Goal: Transaction & Acquisition: Book appointment/travel/reservation

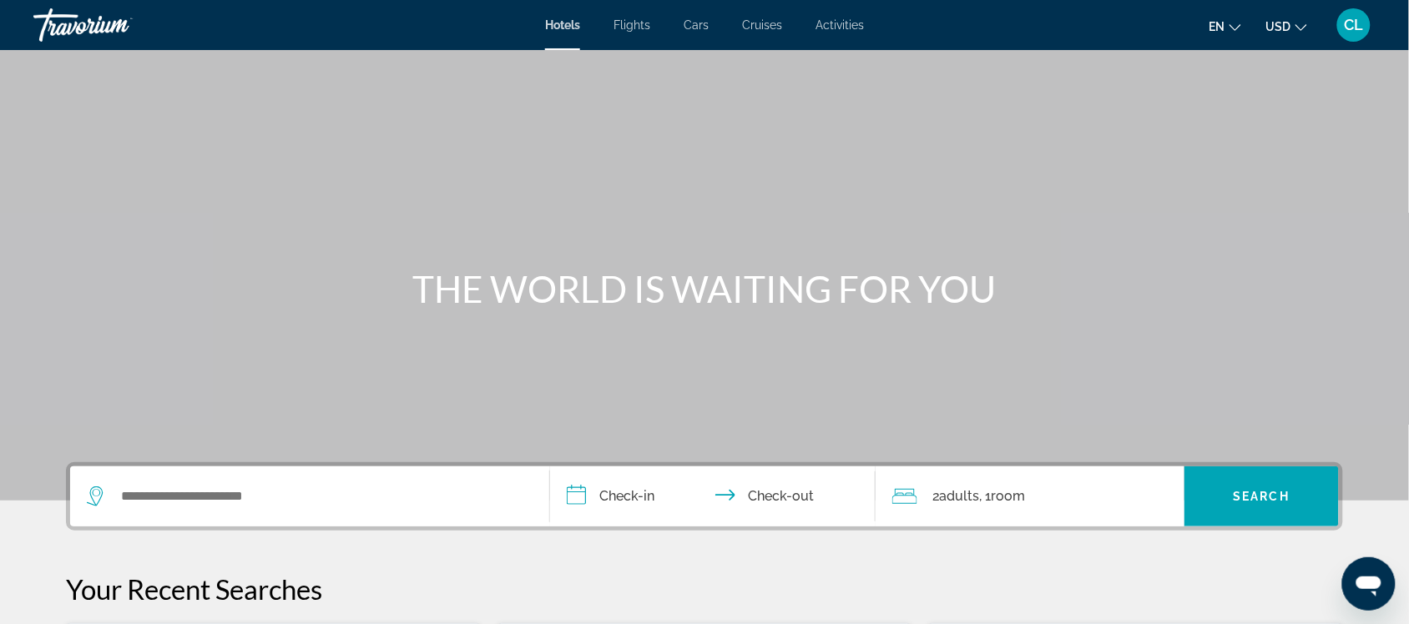
click at [843, 23] on span "Activities" at bounding box center [839, 24] width 48 height 13
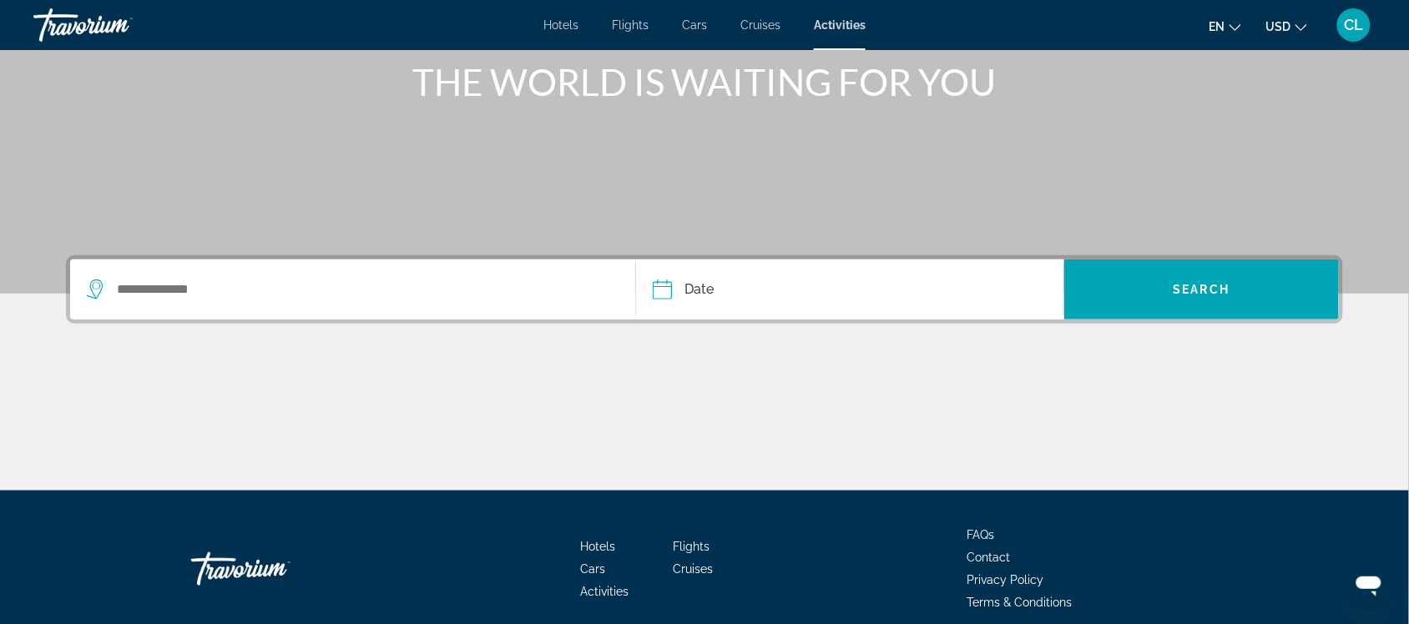
scroll to position [209, 0]
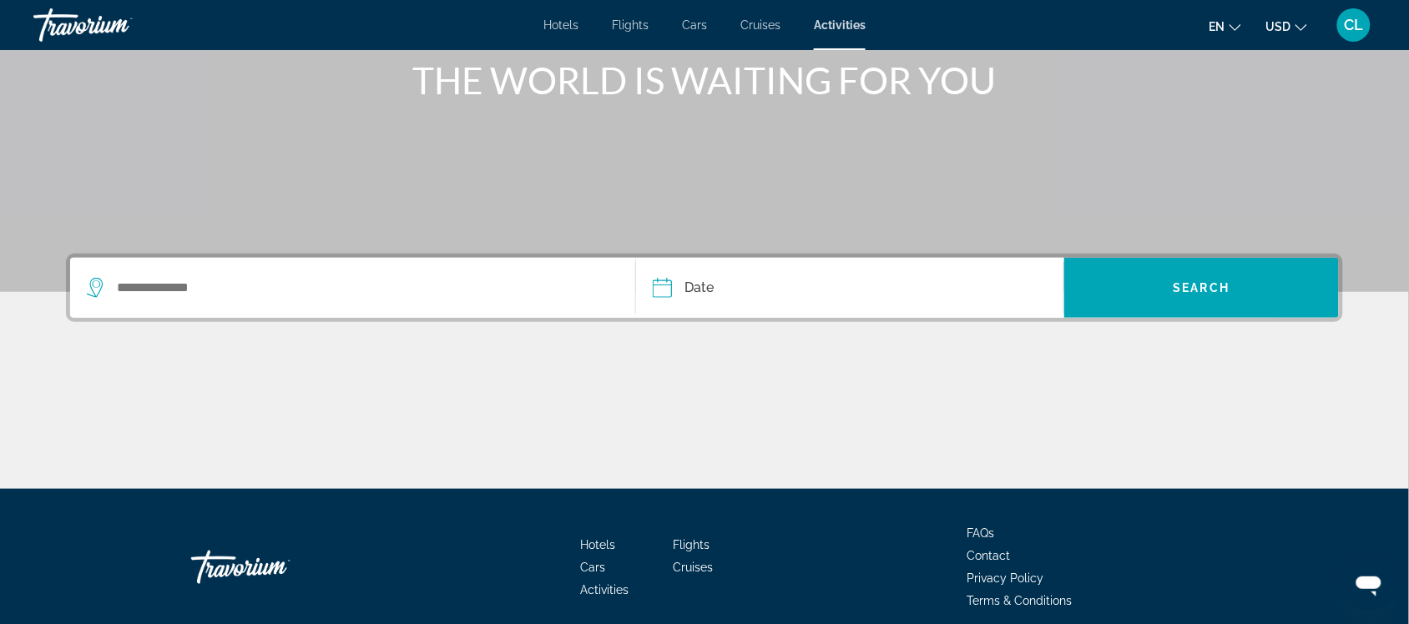
click at [113, 281] on div "Search widget" at bounding box center [348, 287] width 523 height 25
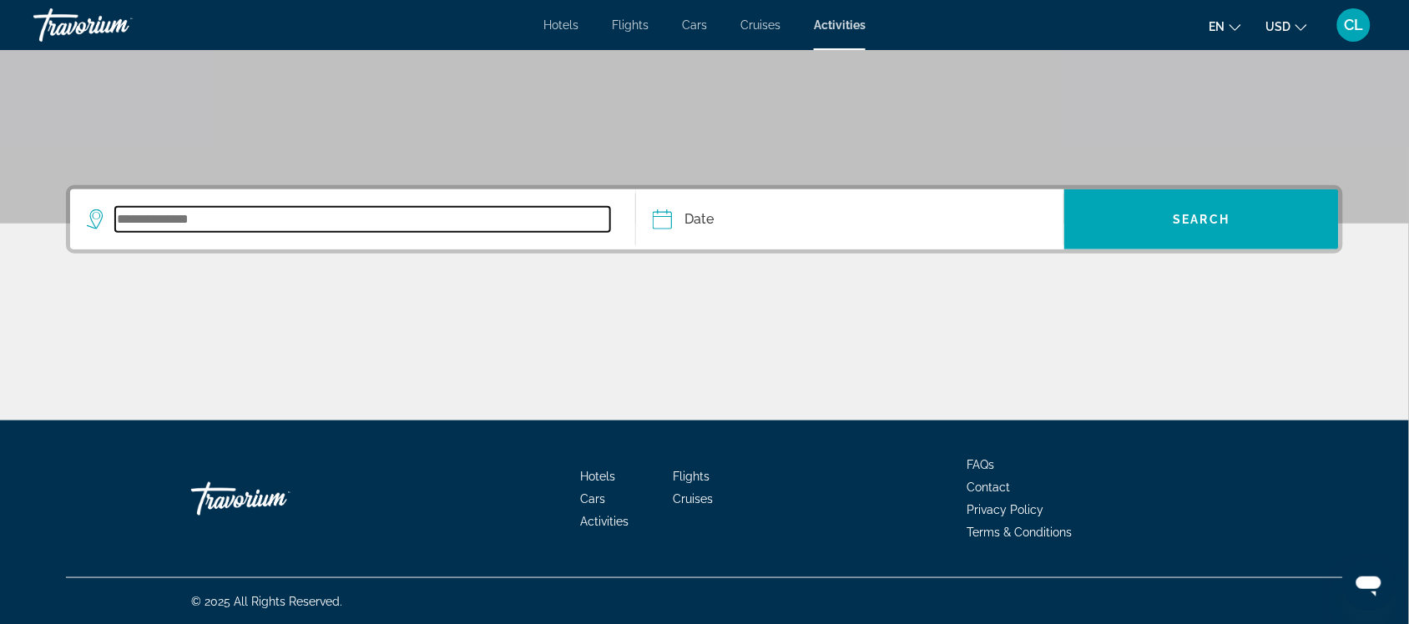
click at [117, 218] on input "Search widget" at bounding box center [362, 219] width 495 height 25
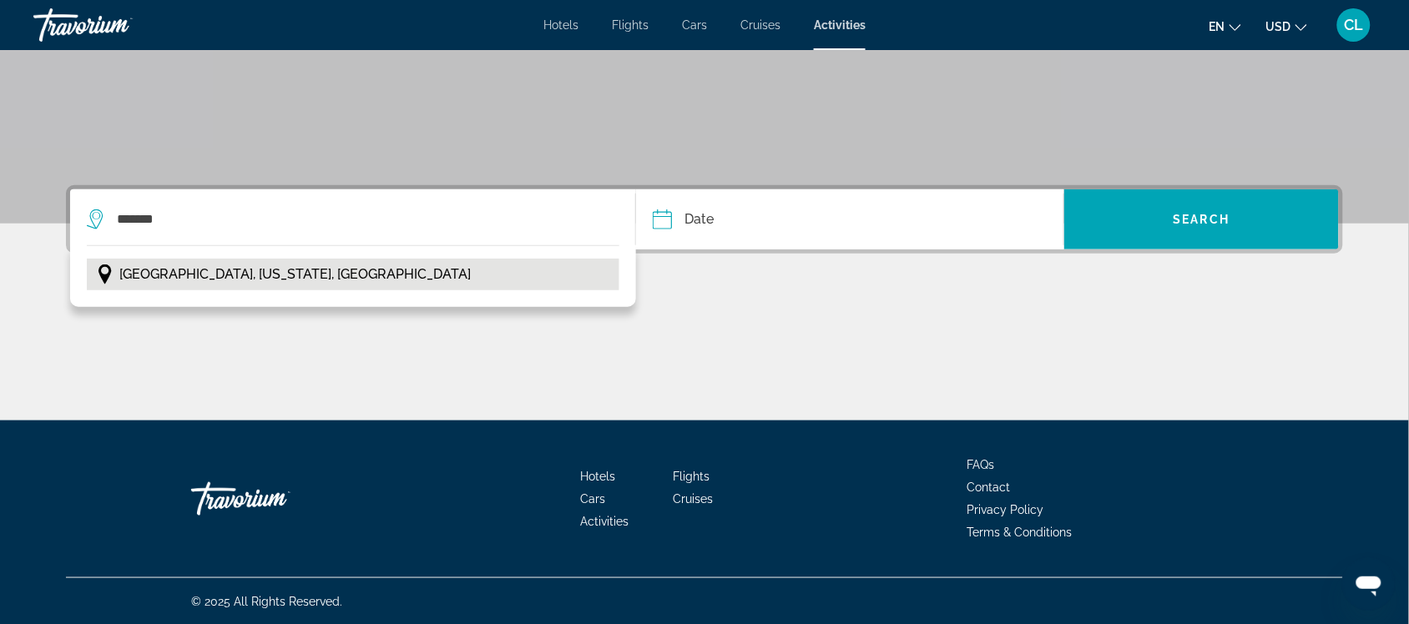
click at [180, 274] on span "[GEOGRAPHIC_DATA], [US_STATE], [GEOGRAPHIC_DATA]" at bounding box center [294, 274] width 351 height 23
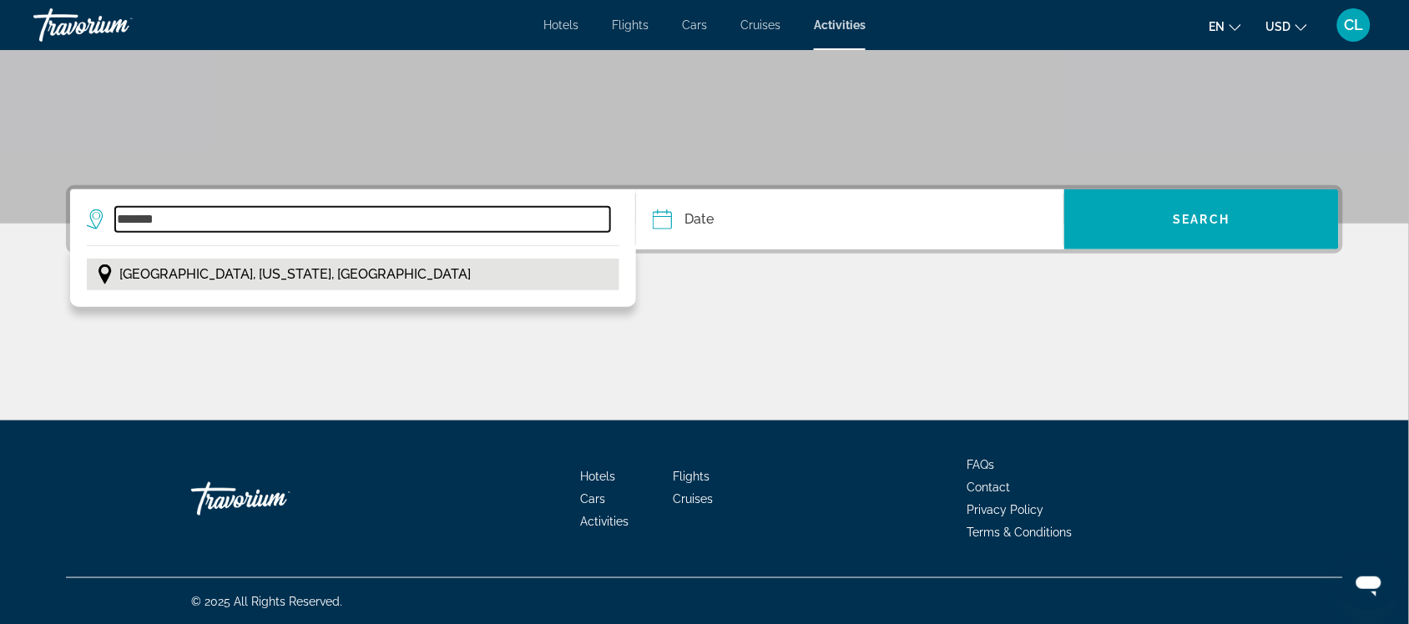
type input "**********"
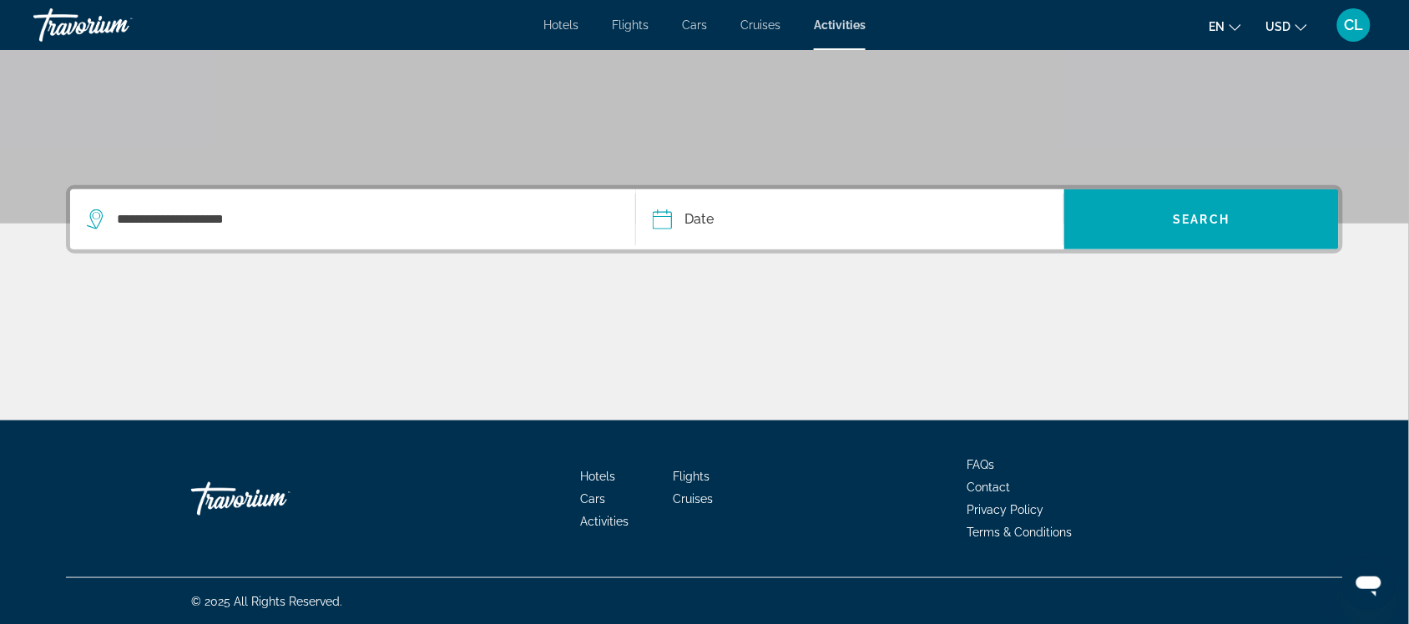
click at [669, 221] on input "Date" at bounding box center [755, 221] width 212 height 65
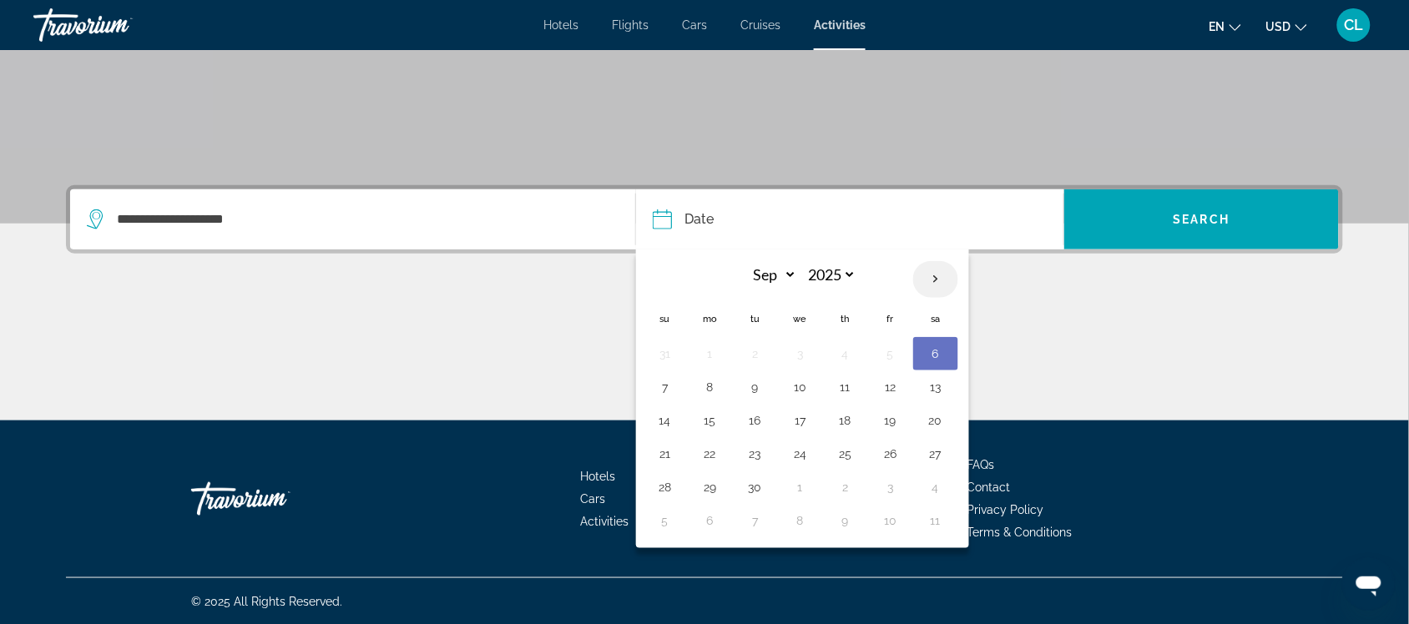
click at [932, 277] on th "Next month" at bounding box center [935, 279] width 45 height 37
select select "*"
click at [802, 386] on button "8" at bounding box center [800, 387] width 27 height 23
type input "**********"
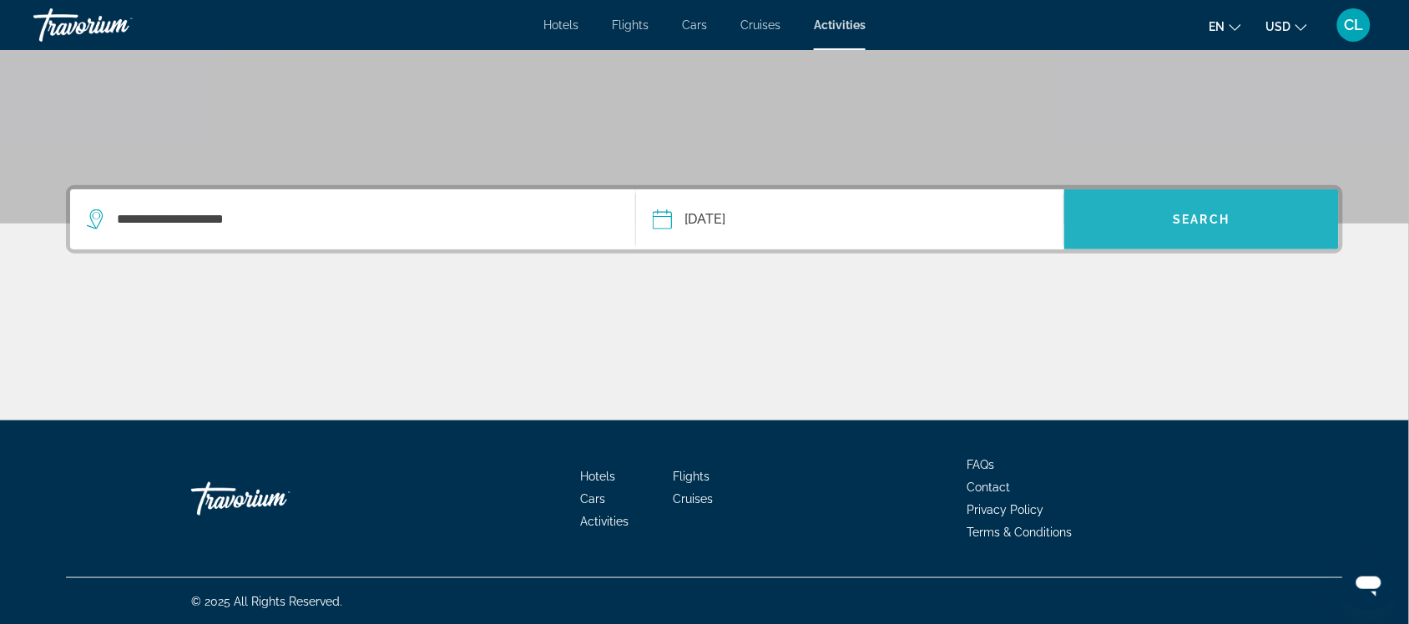
click at [1157, 209] on span "Search widget" at bounding box center [1201, 219] width 275 height 40
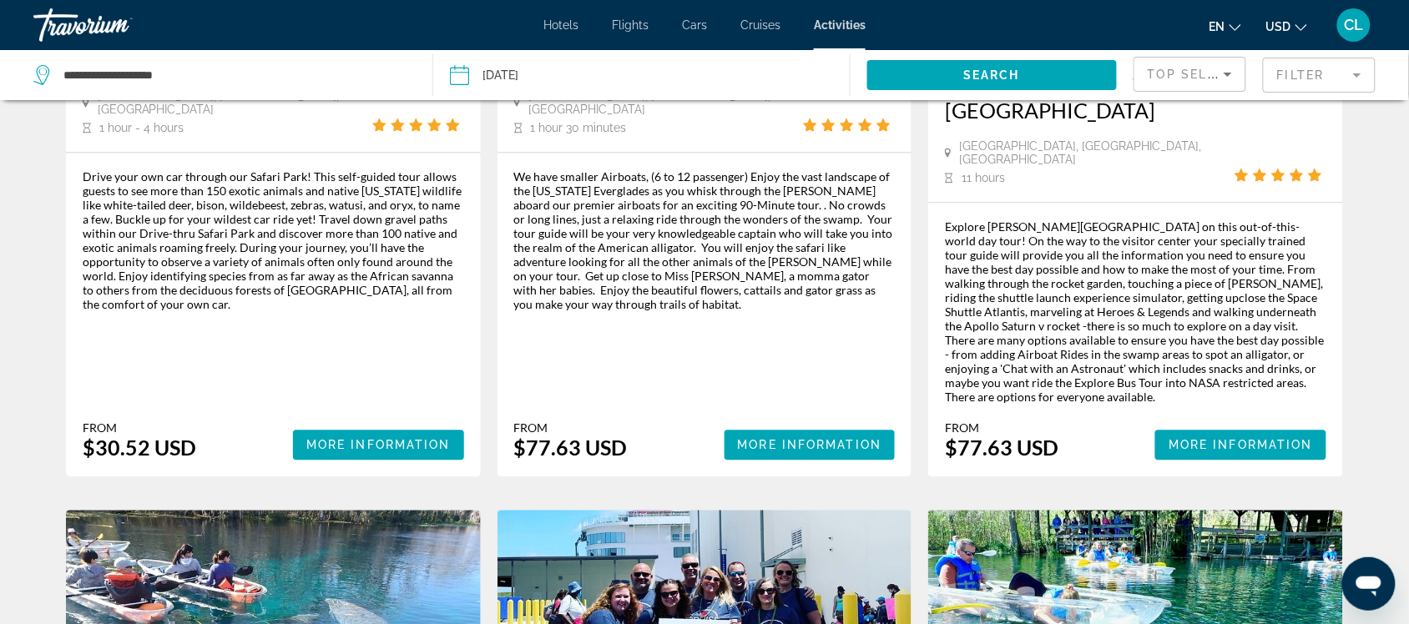
scroll to position [1148, 0]
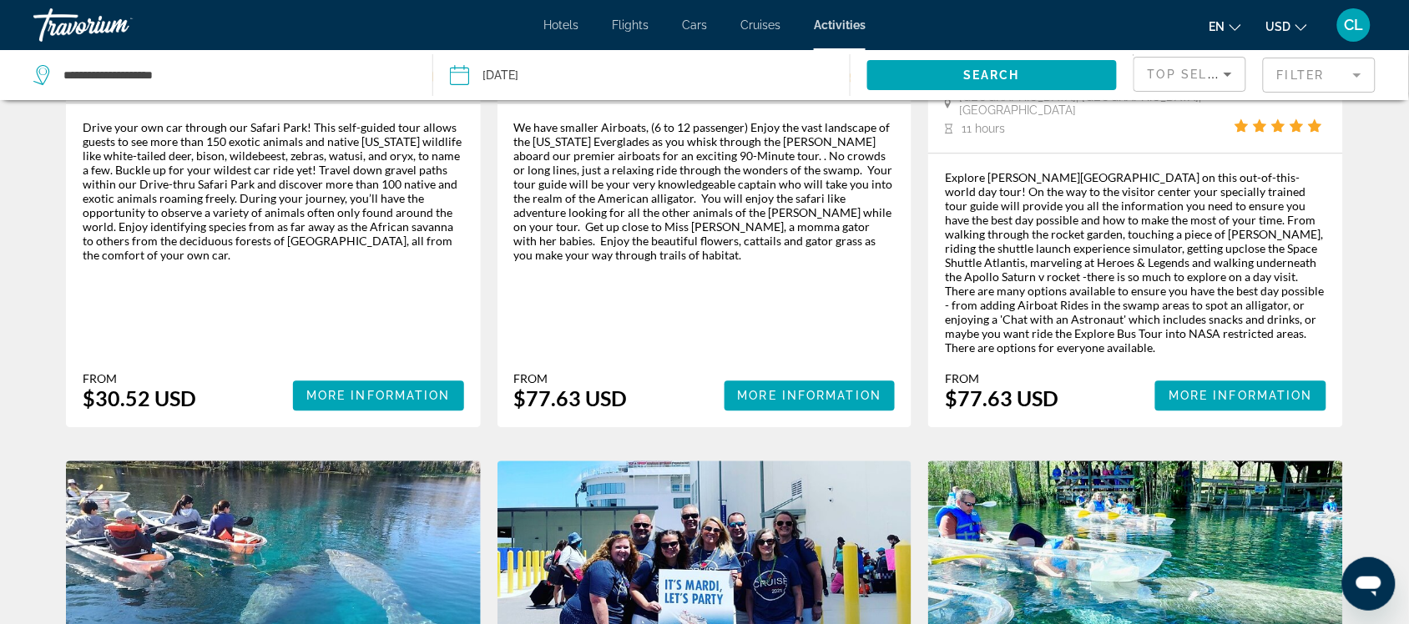
click at [1294, 26] on button "USD USD ($) MXN (Mex$) CAD (Can$) GBP (£) EUR (€) AUD (A$) NZD (NZ$) CNY (CN¥)" at bounding box center [1286, 26] width 41 height 24
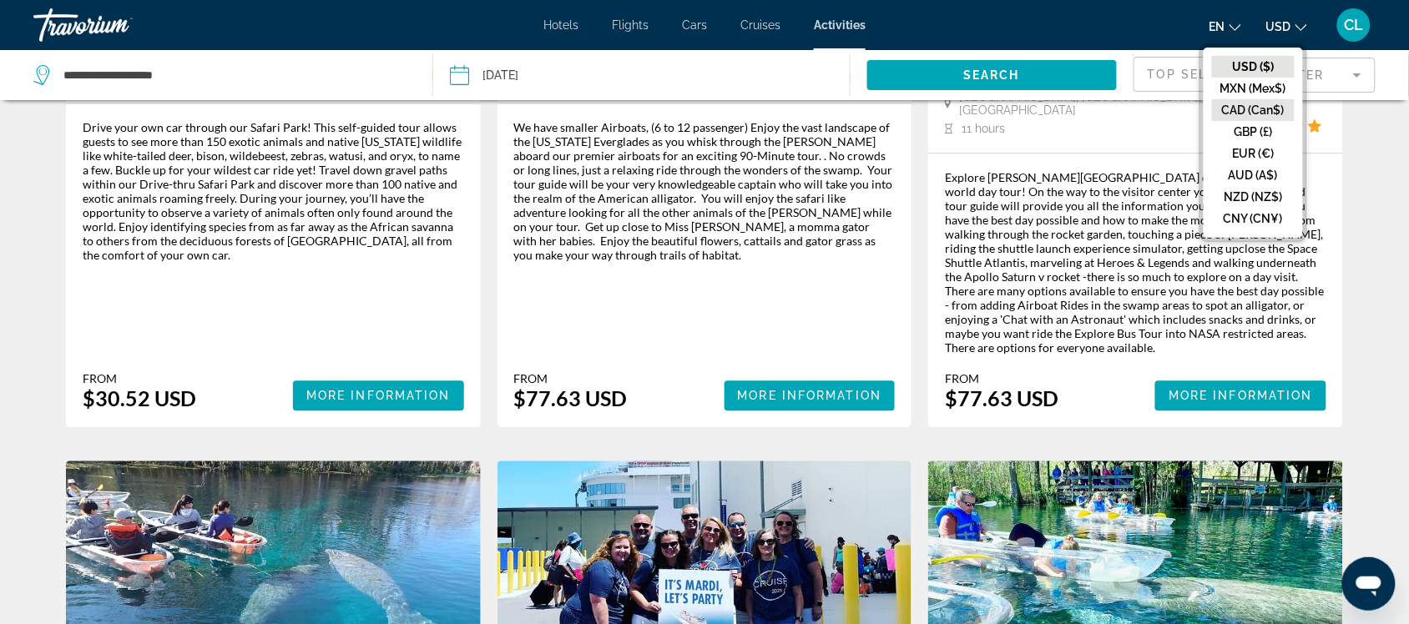
click at [1258, 103] on button "CAD (Can$)" at bounding box center [1253, 110] width 83 height 22
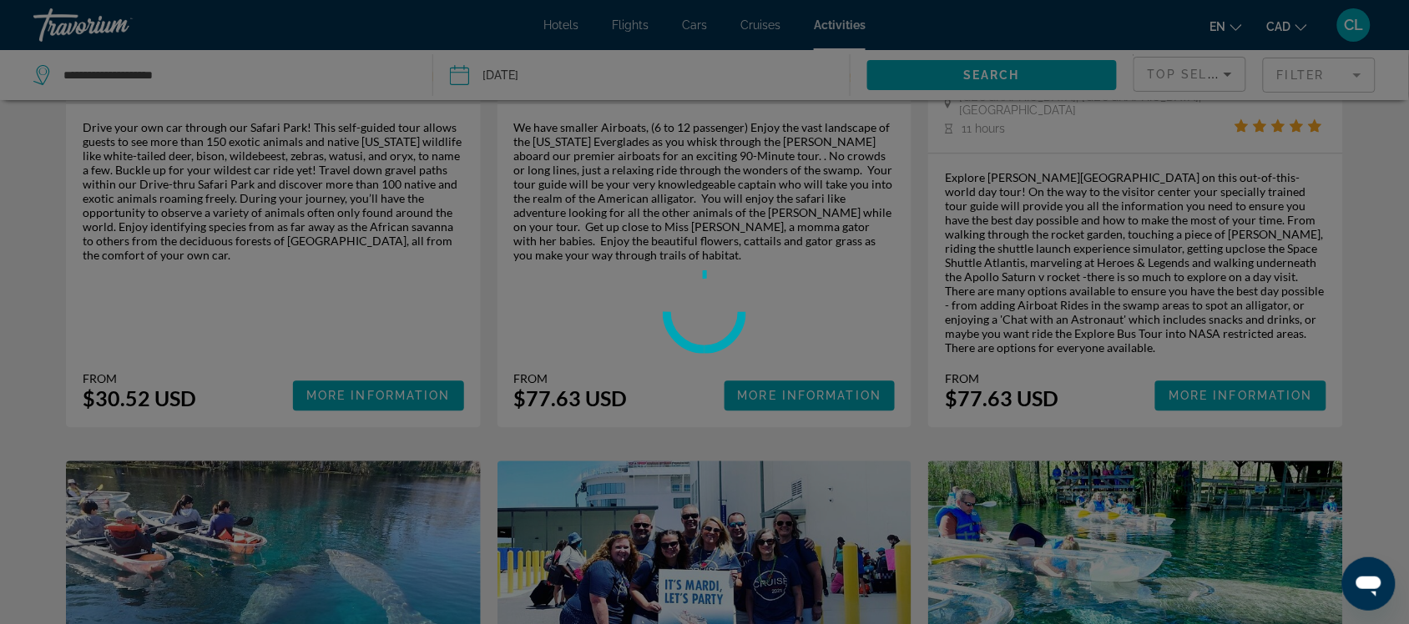
scroll to position [0, 0]
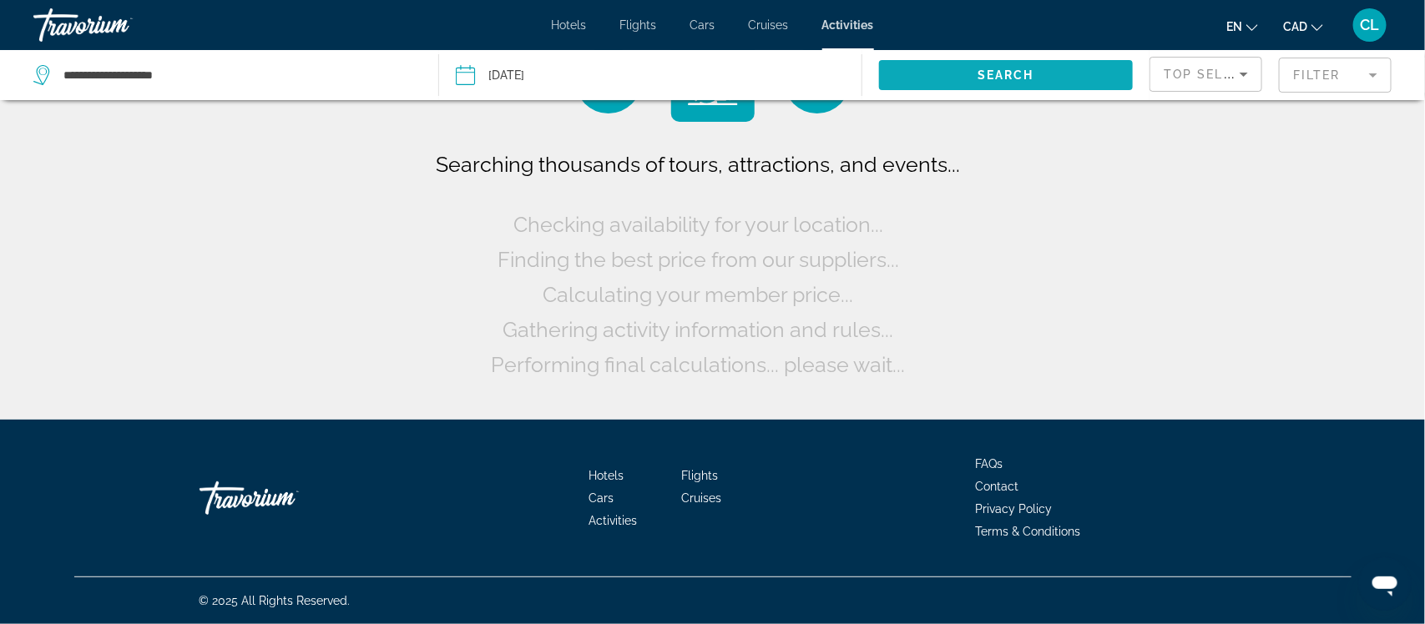
click at [1044, 71] on span "Search widget" at bounding box center [1006, 75] width 254 height 40
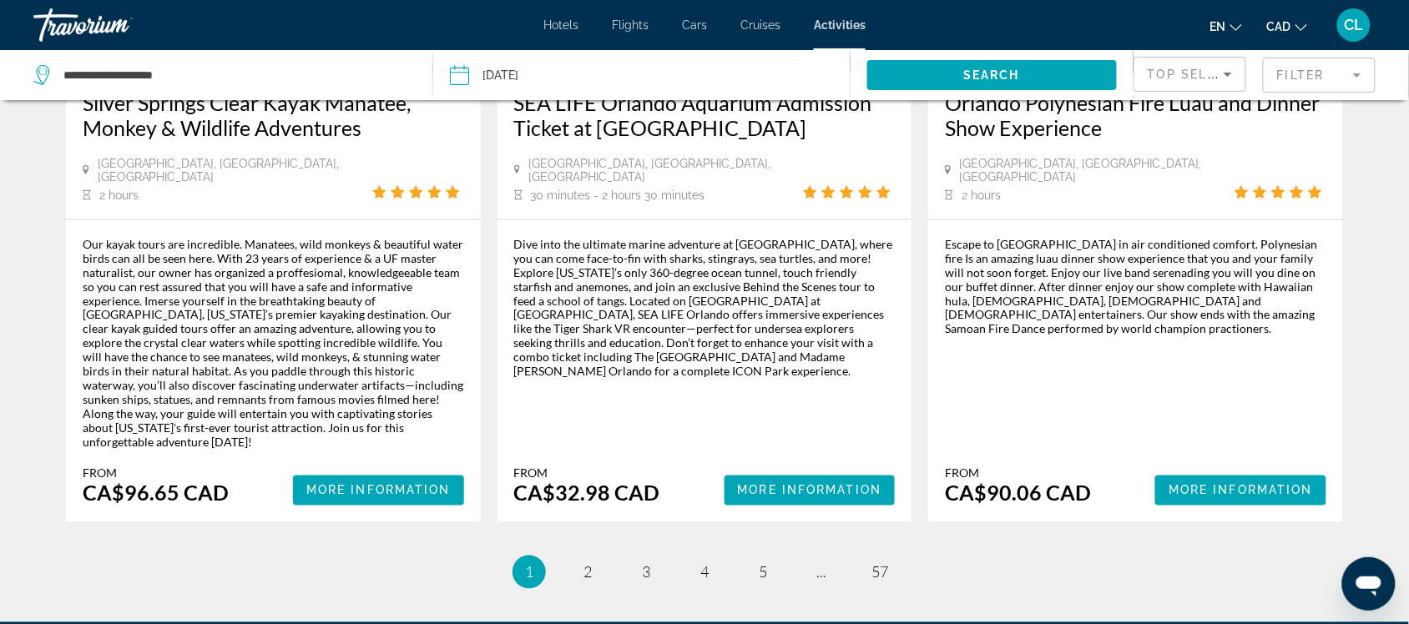
scroll to position [2547, 0]
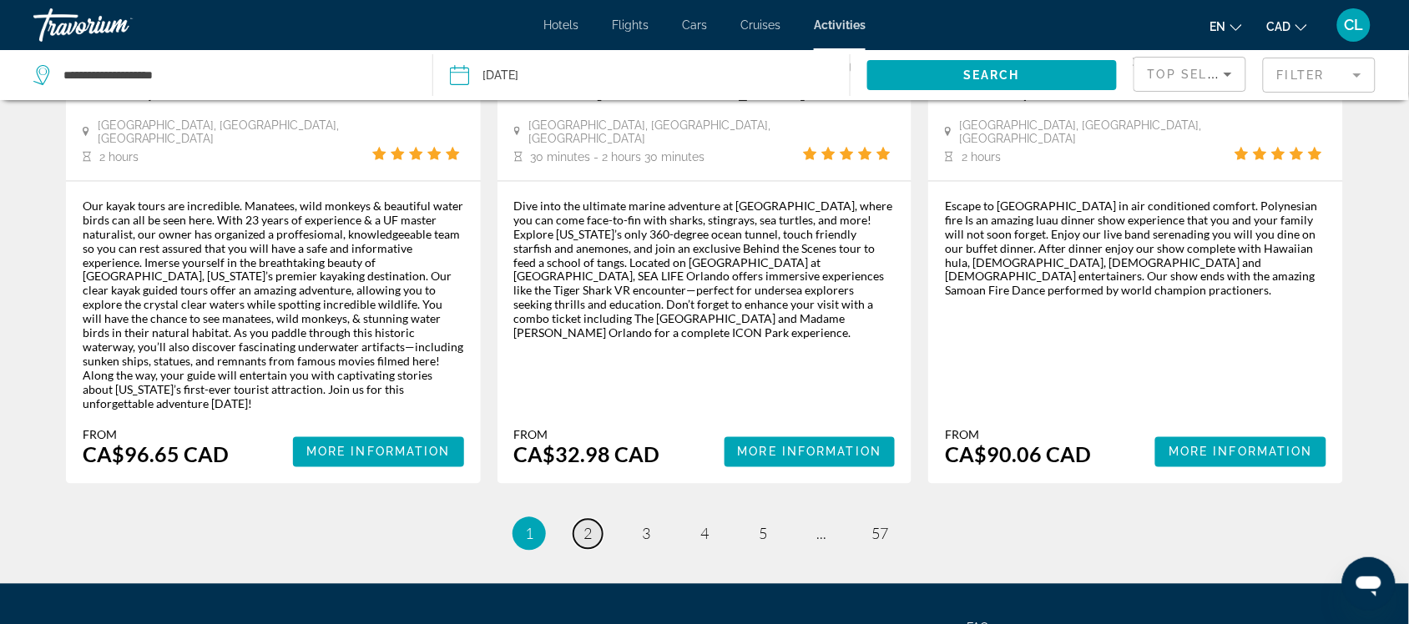
click at [589, 525] on span "2" at bounding box center [587, 534] width 8 height 18
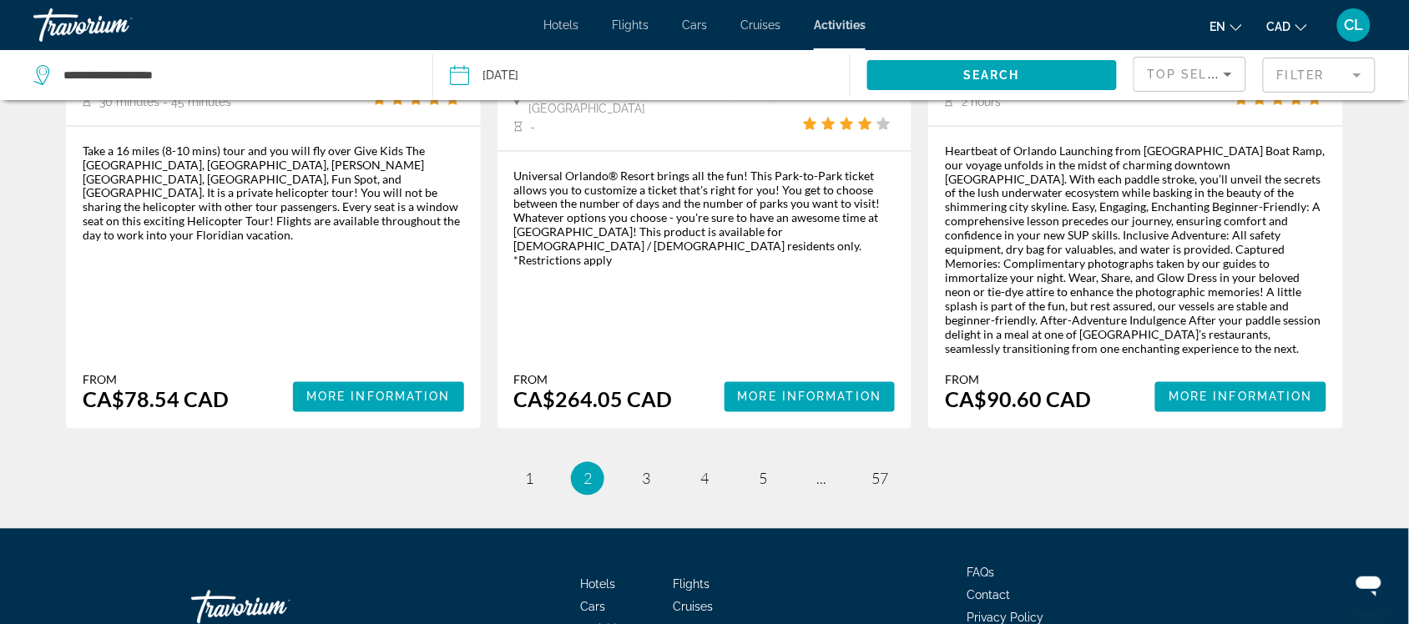
scroll to position [2629, 0]
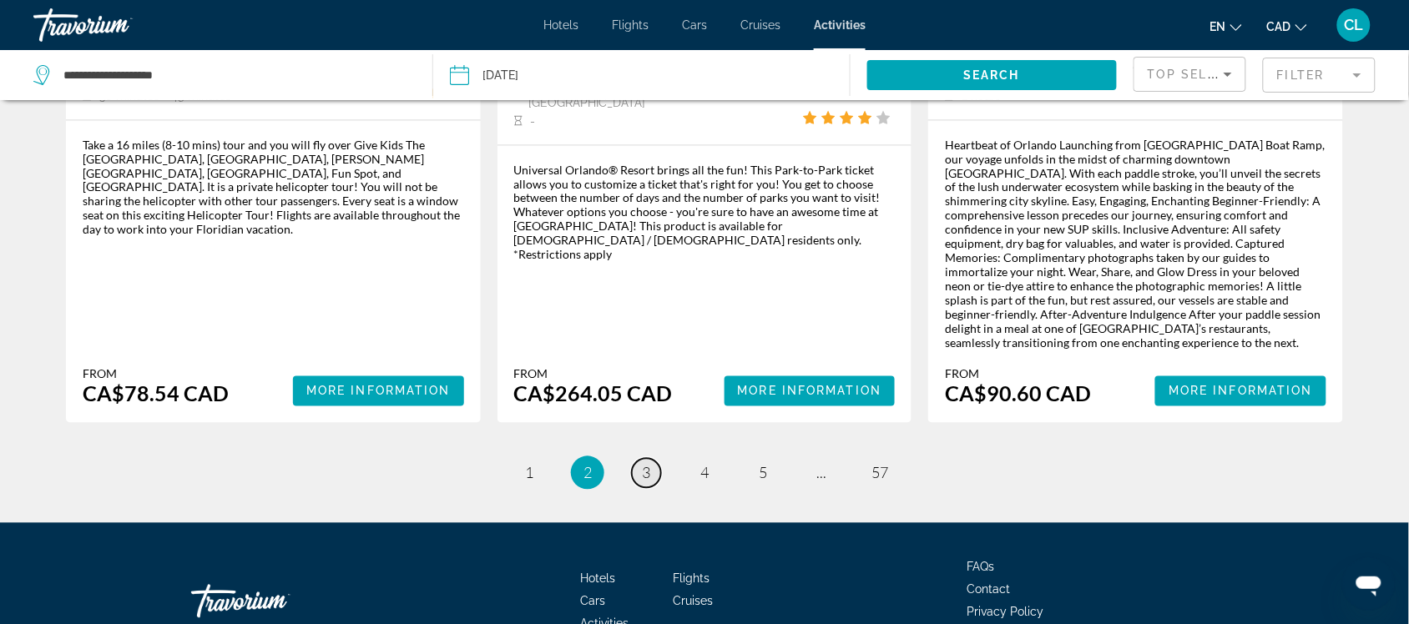
click at [644, 464] on span "3" at bounding box center [646, 473] width 8 height 18
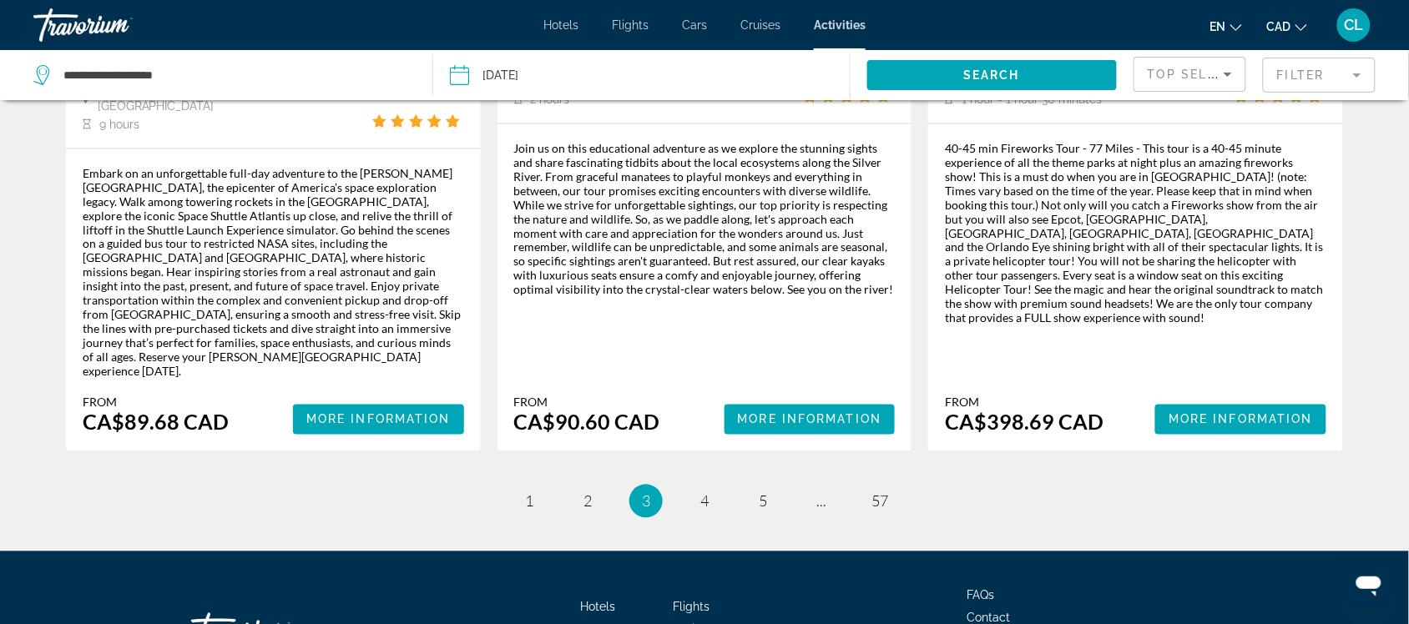
scroll to position [2586, 0]
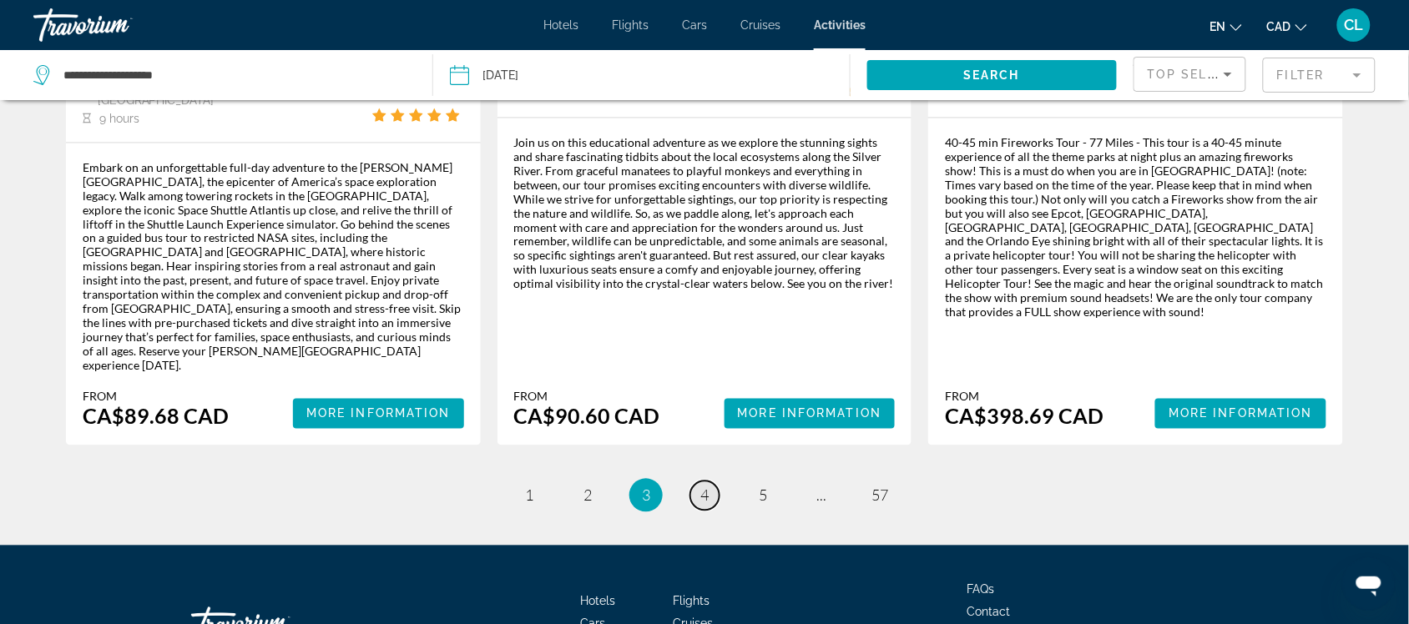
click at [708, 487] on span "4" at bounding box center [704, 496] width 8 height 18
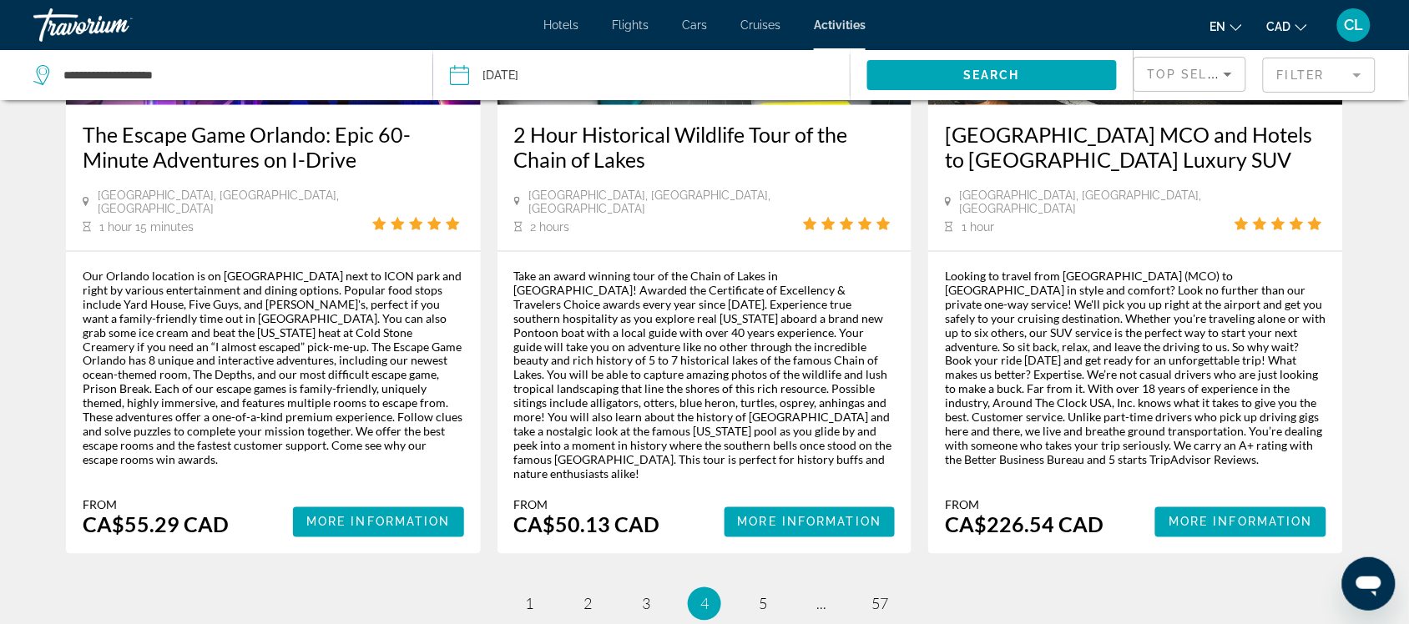
scroll to position [2504, 0]
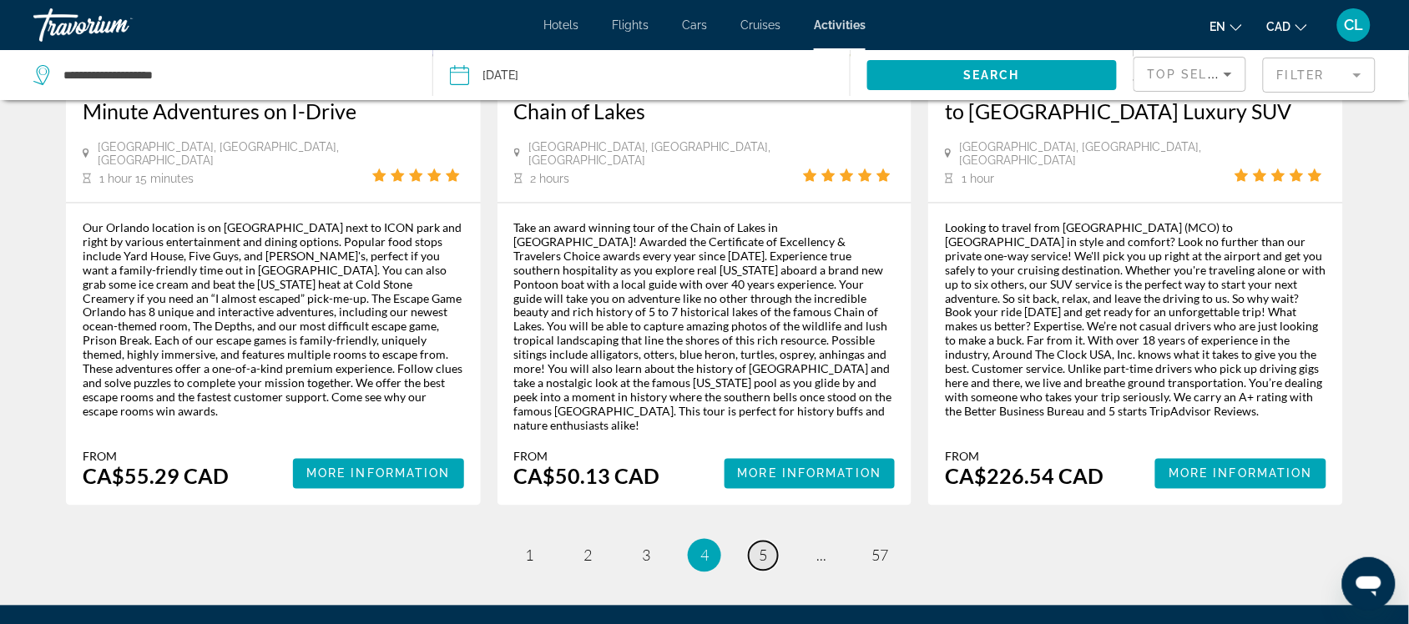
click at [765, 547] on span "5" at bounding box center [763, 556] width 8 height 18
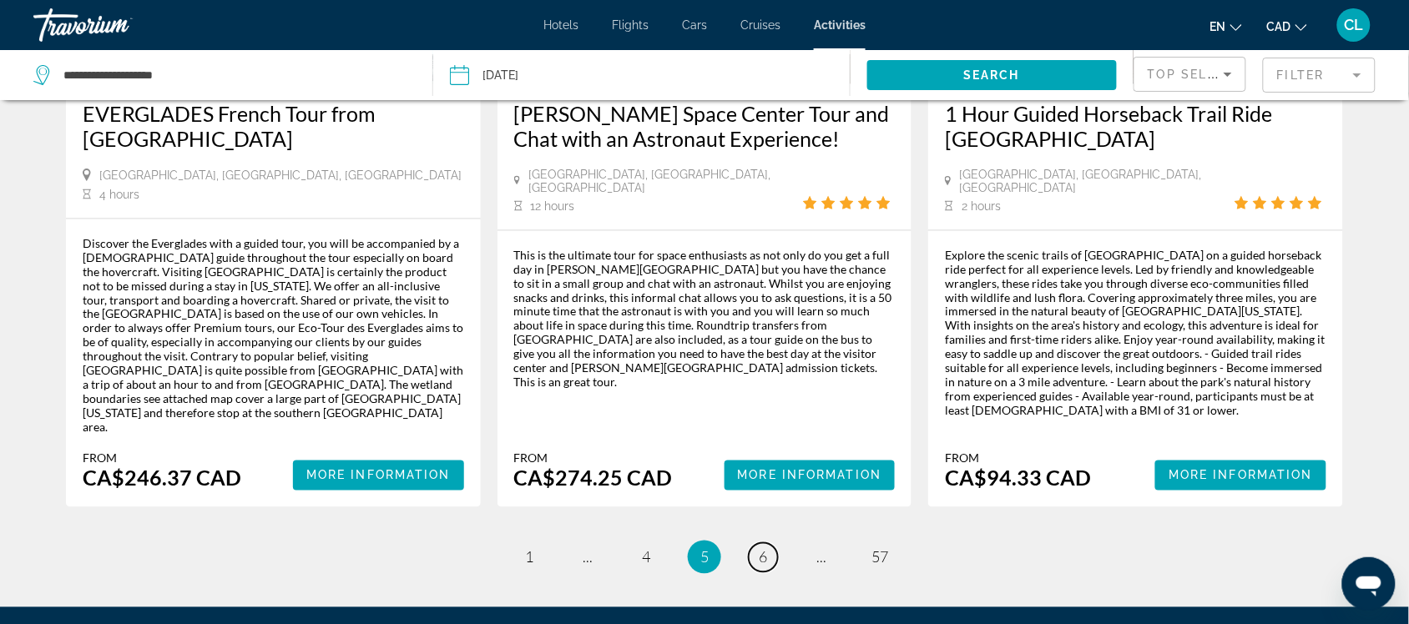
scroll to position [2576, 0]
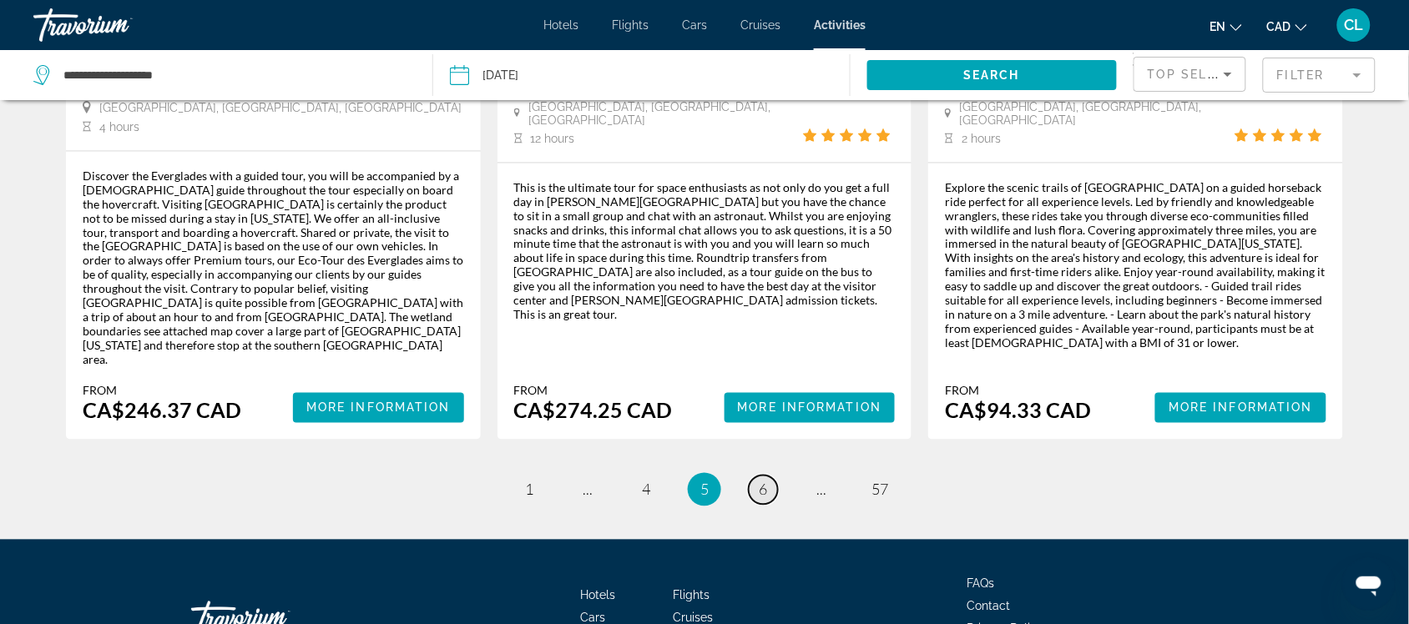
click at [766, 481] on span "6" at bounding box center [763, 490] width 8 height 18
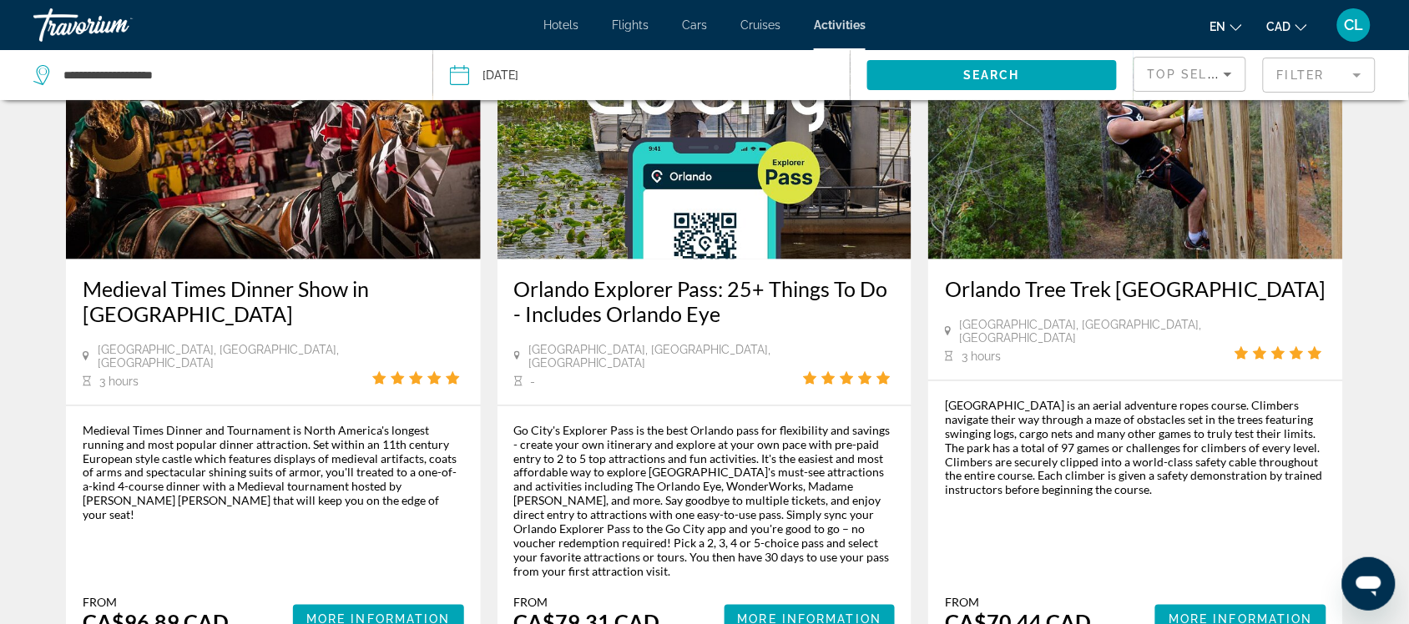
scroll to position [2400, 0]
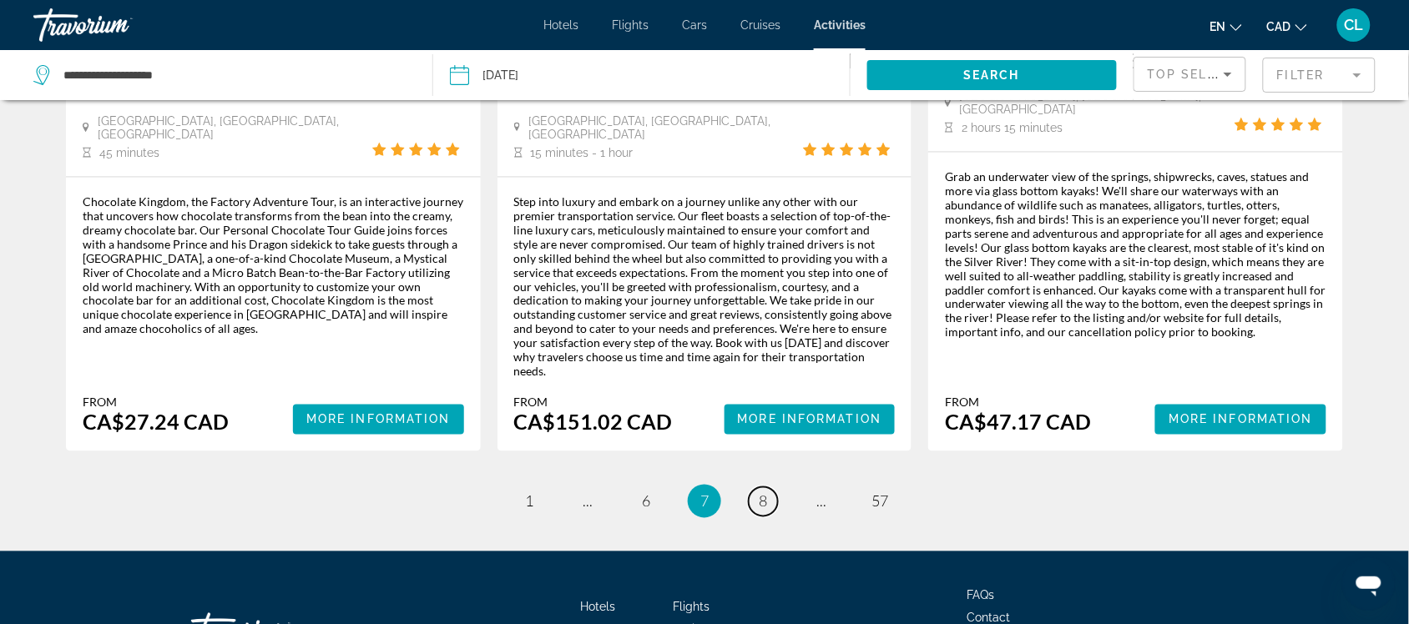
scroll to position [2515, 0]
click at [764, 492] on span "8" at bounding box center [763, 501] width 8 height 18
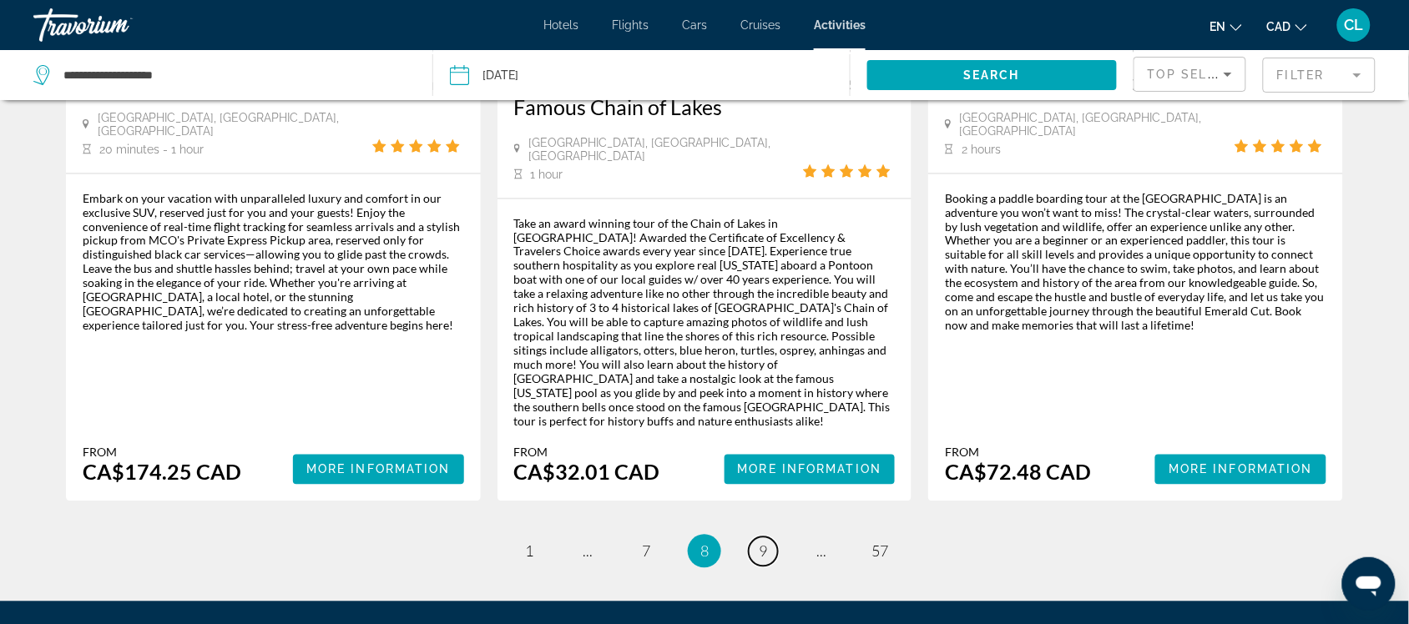
scroll to position [2608, 0]
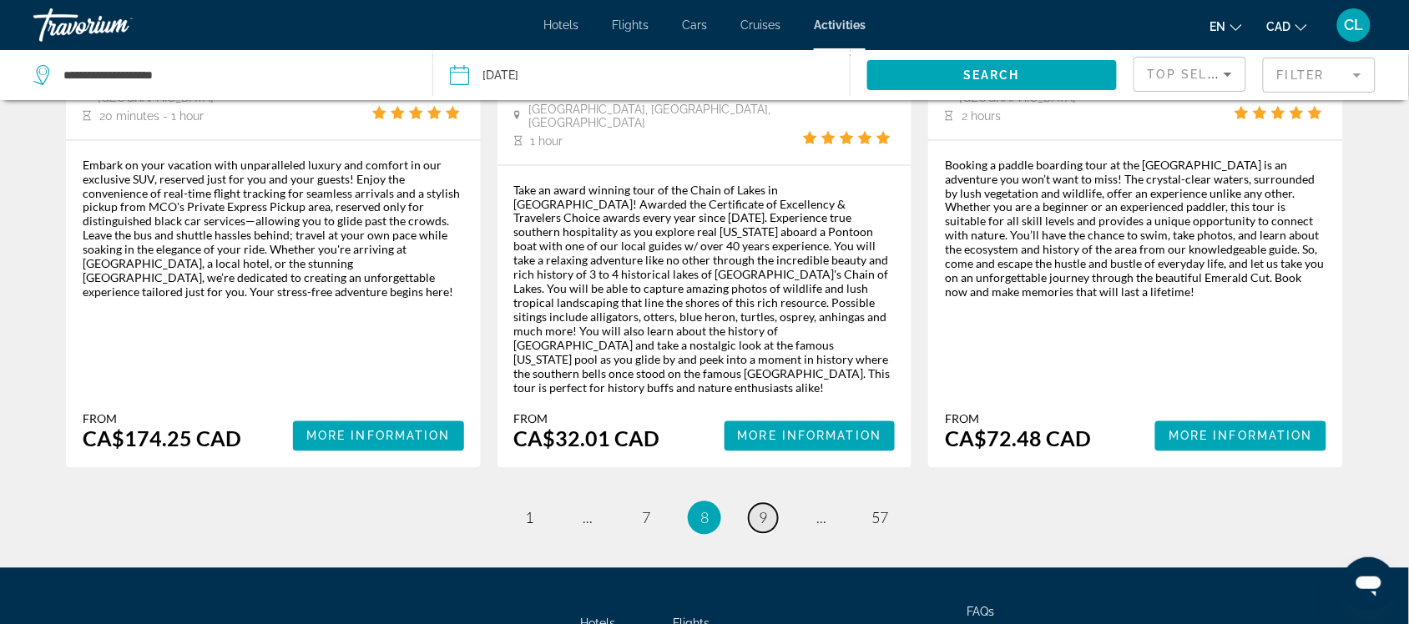
click at [765, 509] on span "9" at bounding box center [763, 518] width 8 height 18
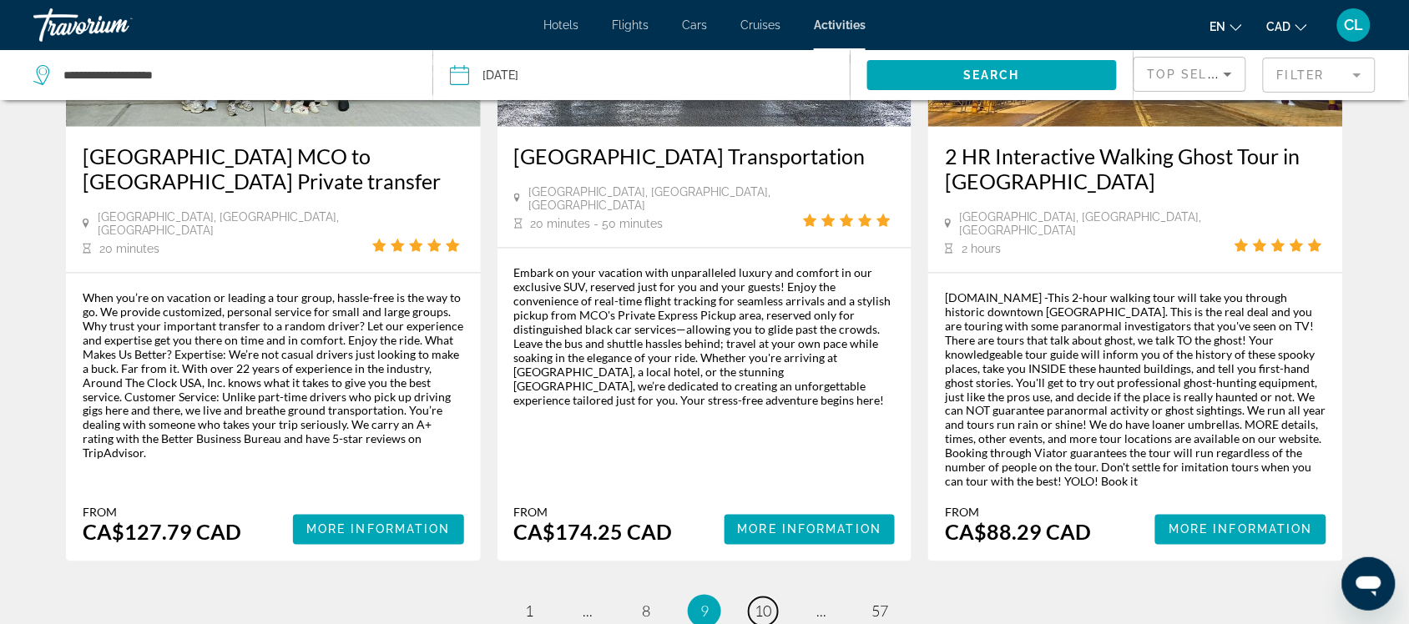
scroll to position [2561, 0]
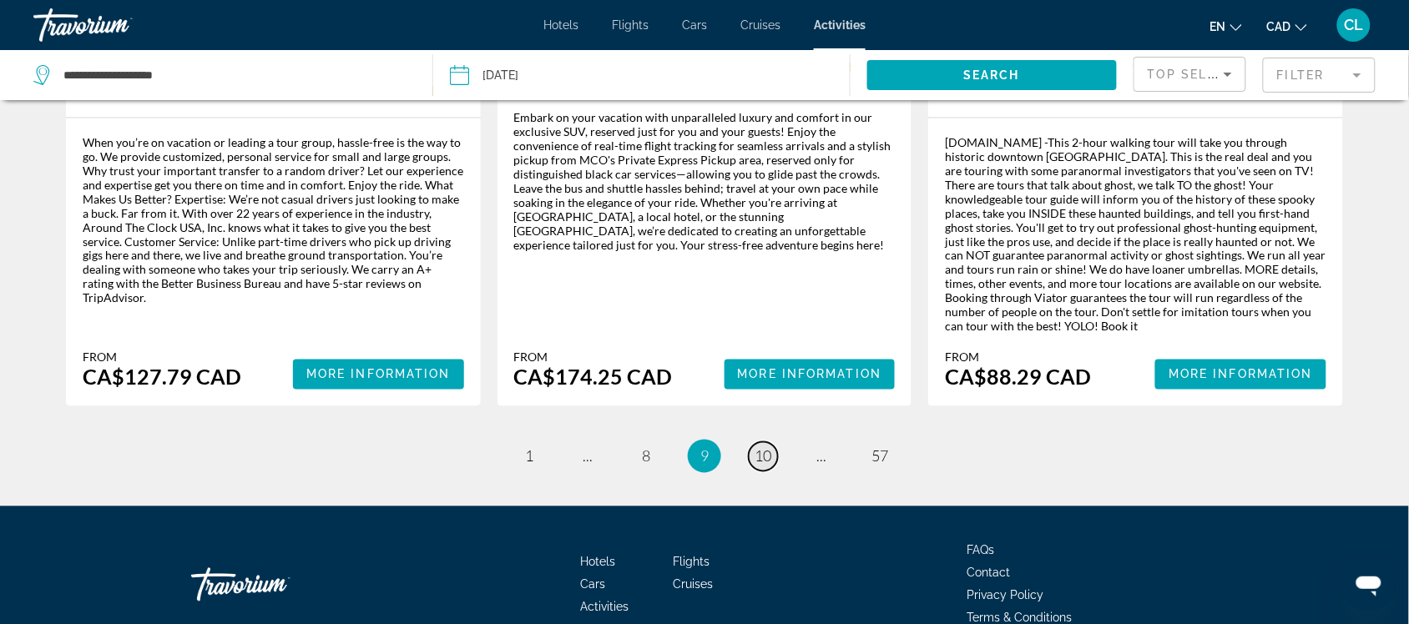
click at [762, 447] on span "10" at bounding box center [763, 456] width 17 height 18
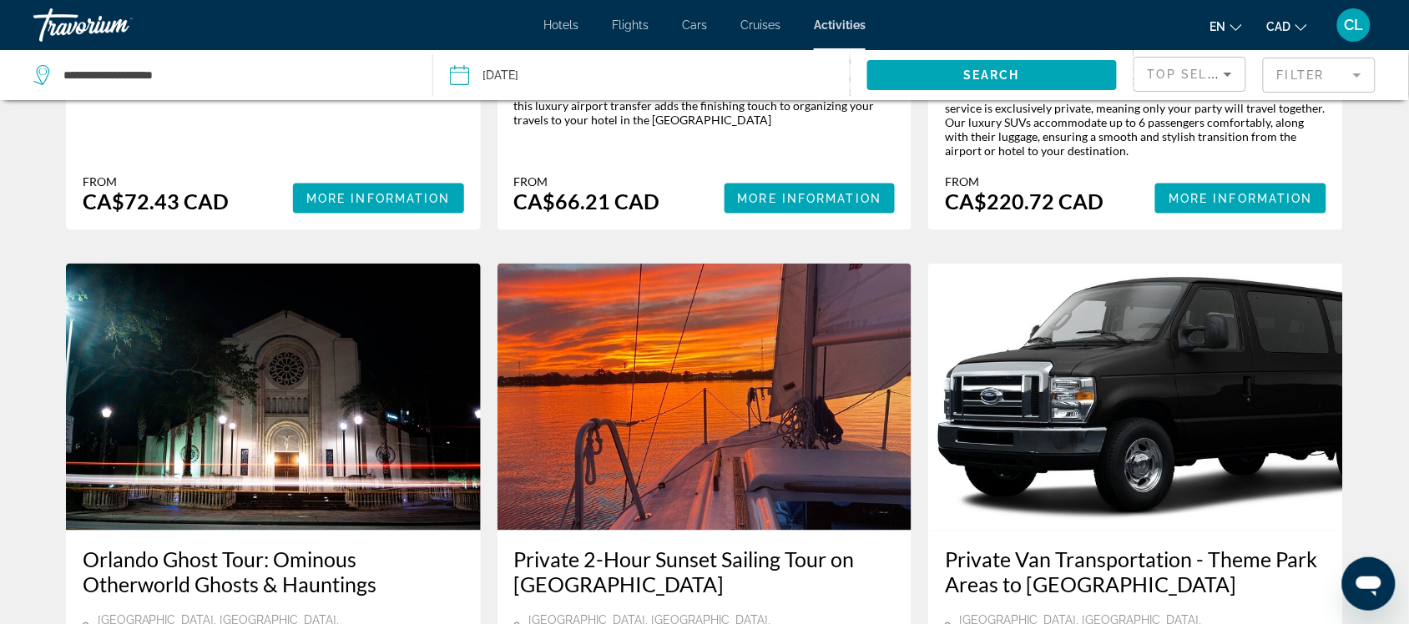
scroll to position [626, 0]
